Goal: Information Seeking & Learning: Learn about a topic

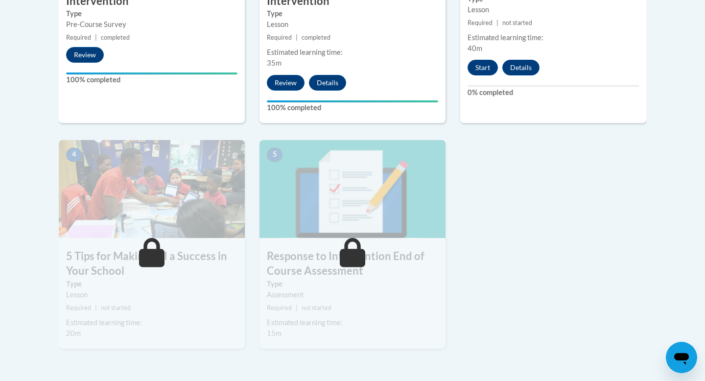
scroll to position [474, 0]
click at [478, 70] on button "Start" at bounding box center [483, 68] width 30 height 16
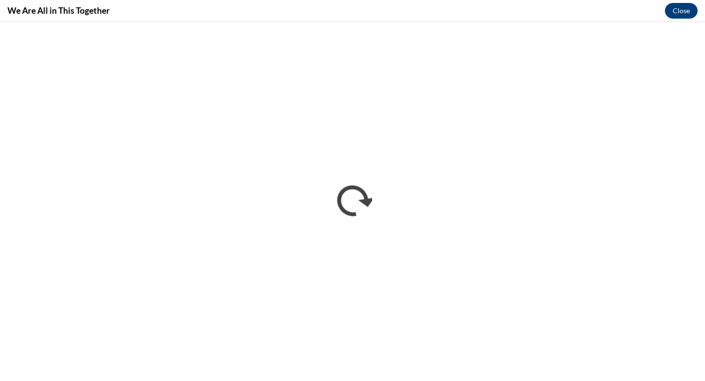
scroll to position [0, 0]
